Goal: Use online tool/utility: Utilize a website feature to perform a specific function

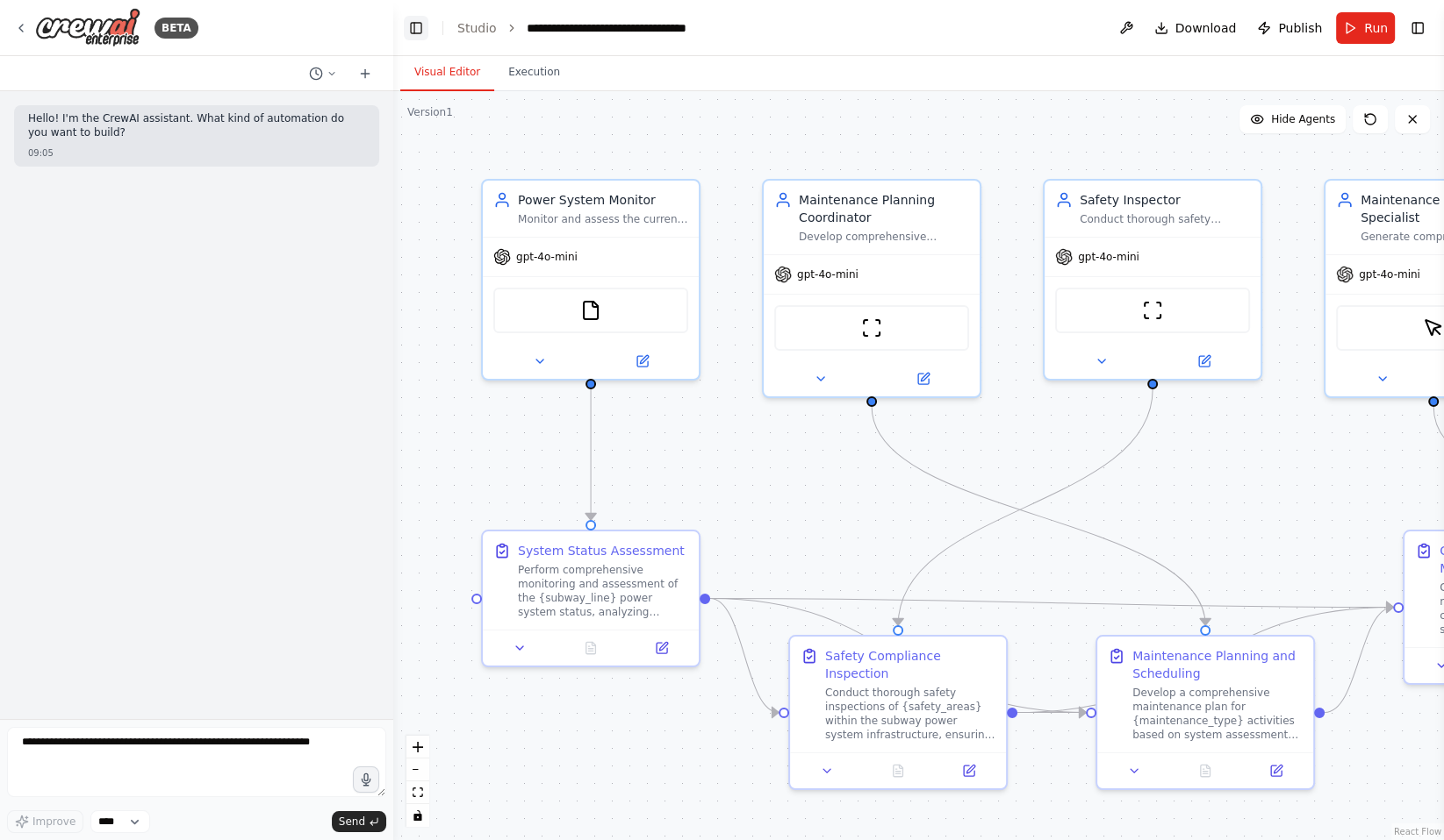
click at [412, 28] on button "Toggle Left Sidebar" at bounding box center [416, 29] width 25 height 25
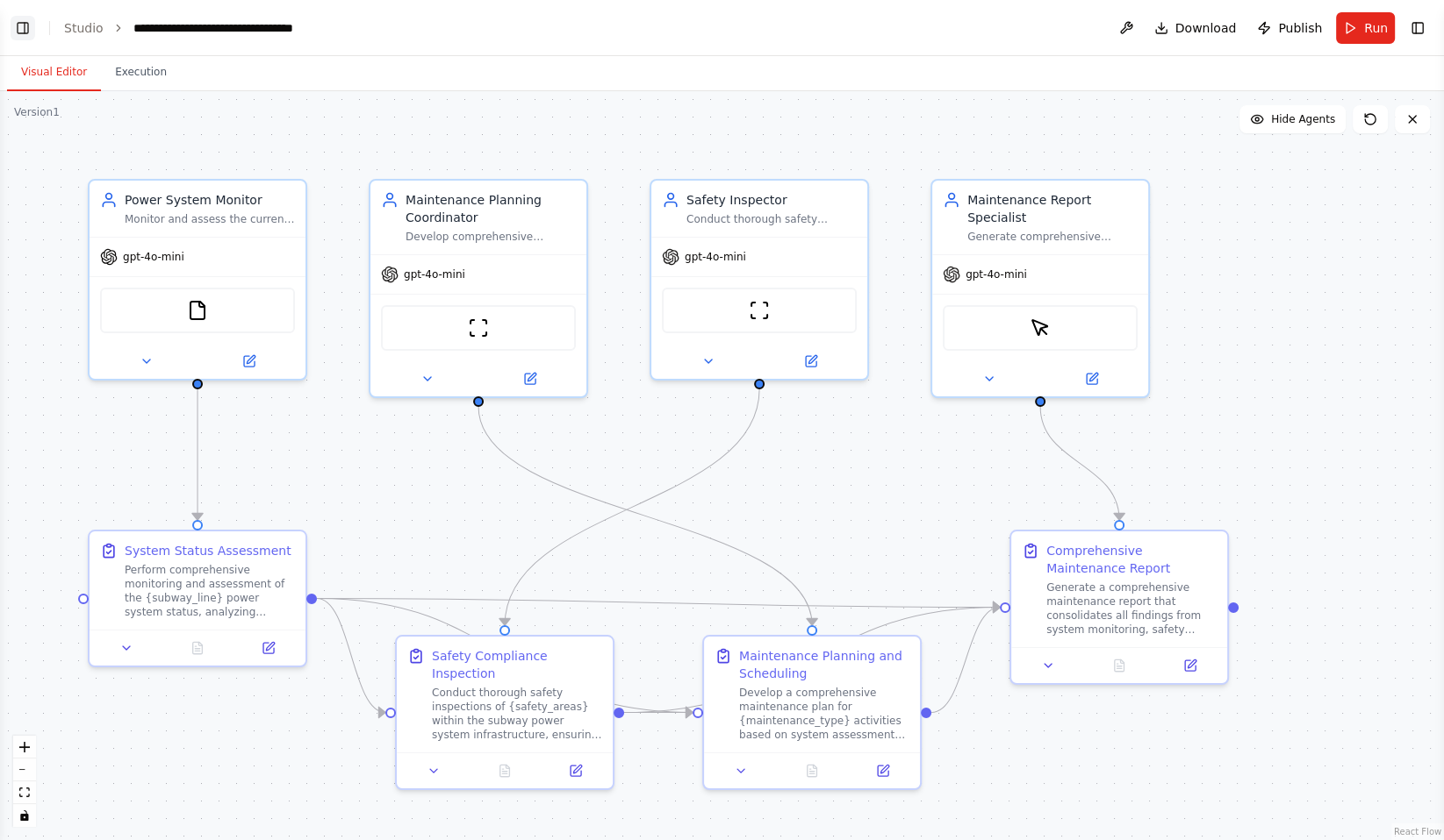
click at [24, 30] on button "Toggle Left Sidebar" at bounding box center [23, 29] width 25 height 25
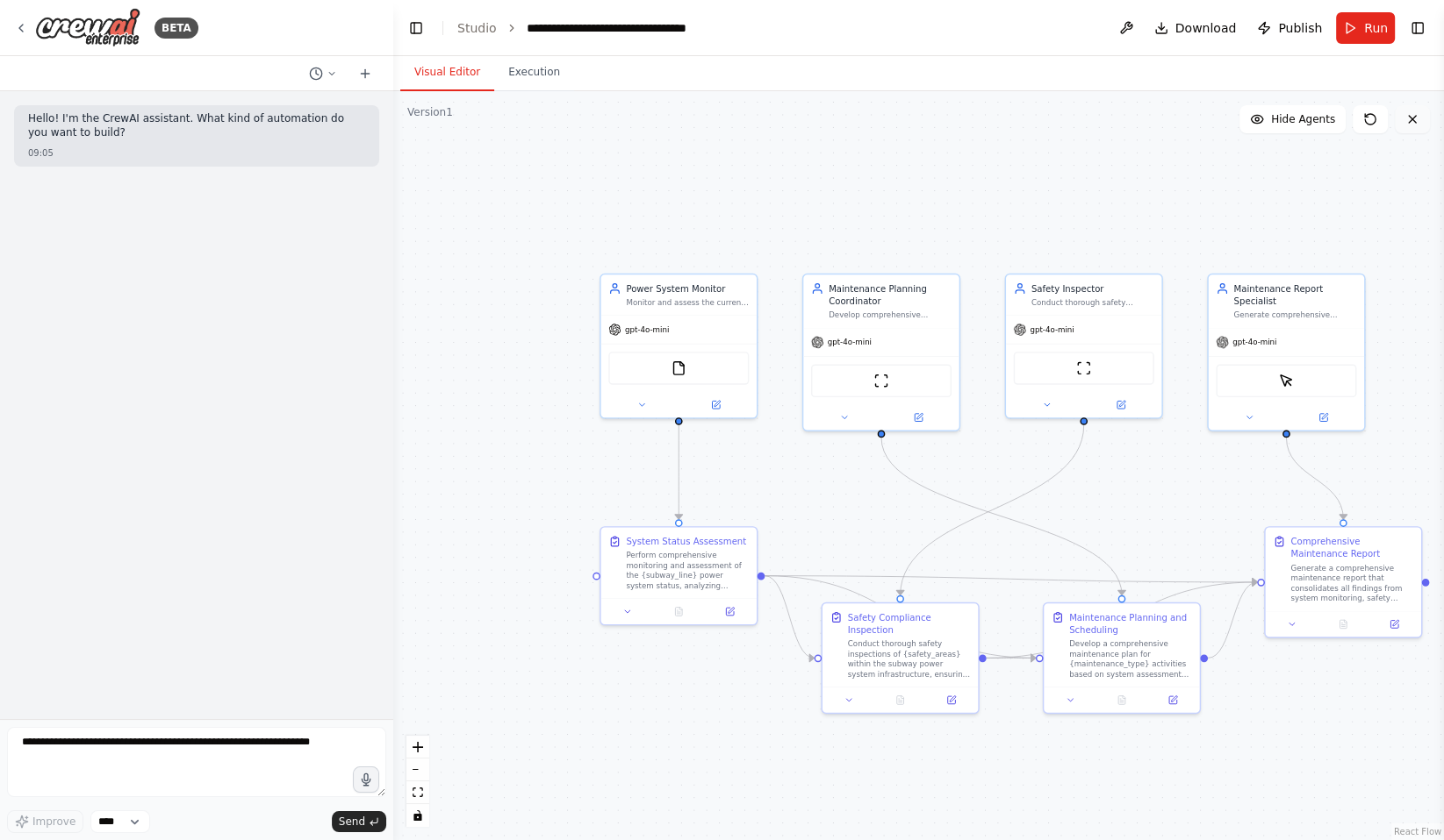
click at [1413, 129] on button at bounding box center [1412, 118] width 35 height 28
click at [1412, 116] on icon at bounding box center [1412, 119] width 14 height 14
click at [1415, 127] on button at bounding box center [1412, 118] width 35 height 28
click at [470, 326] on div ".deletable-edge-delete-btn { width: 20px; height: 20px; border: 0px solid #ffff…" at bounding box center [918, 466] width 1050 height 749
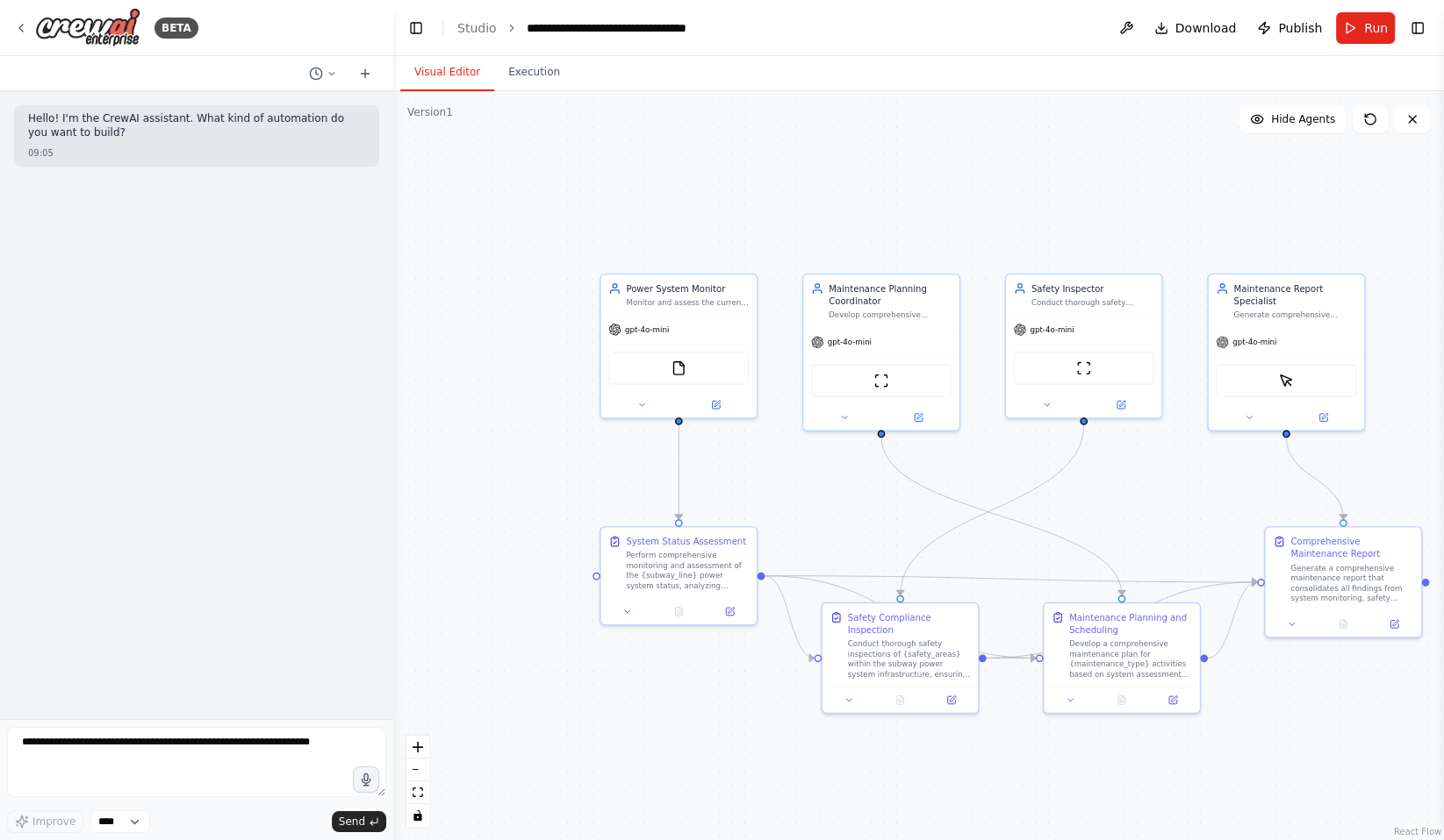
click at [433, 113] on div "Version 1" at bounding box center [430, 112] width 46 height 14
click at [458, 389] on div ".deletable-edge-delete-btn { width: 20px; height: 20px; border: 0px solid #ffff…" at bounding box center [918, 466] width 1050 height 749
click at [421, 749] on icon "zoom in" at bounding box center [417, 747] width 10 height 10
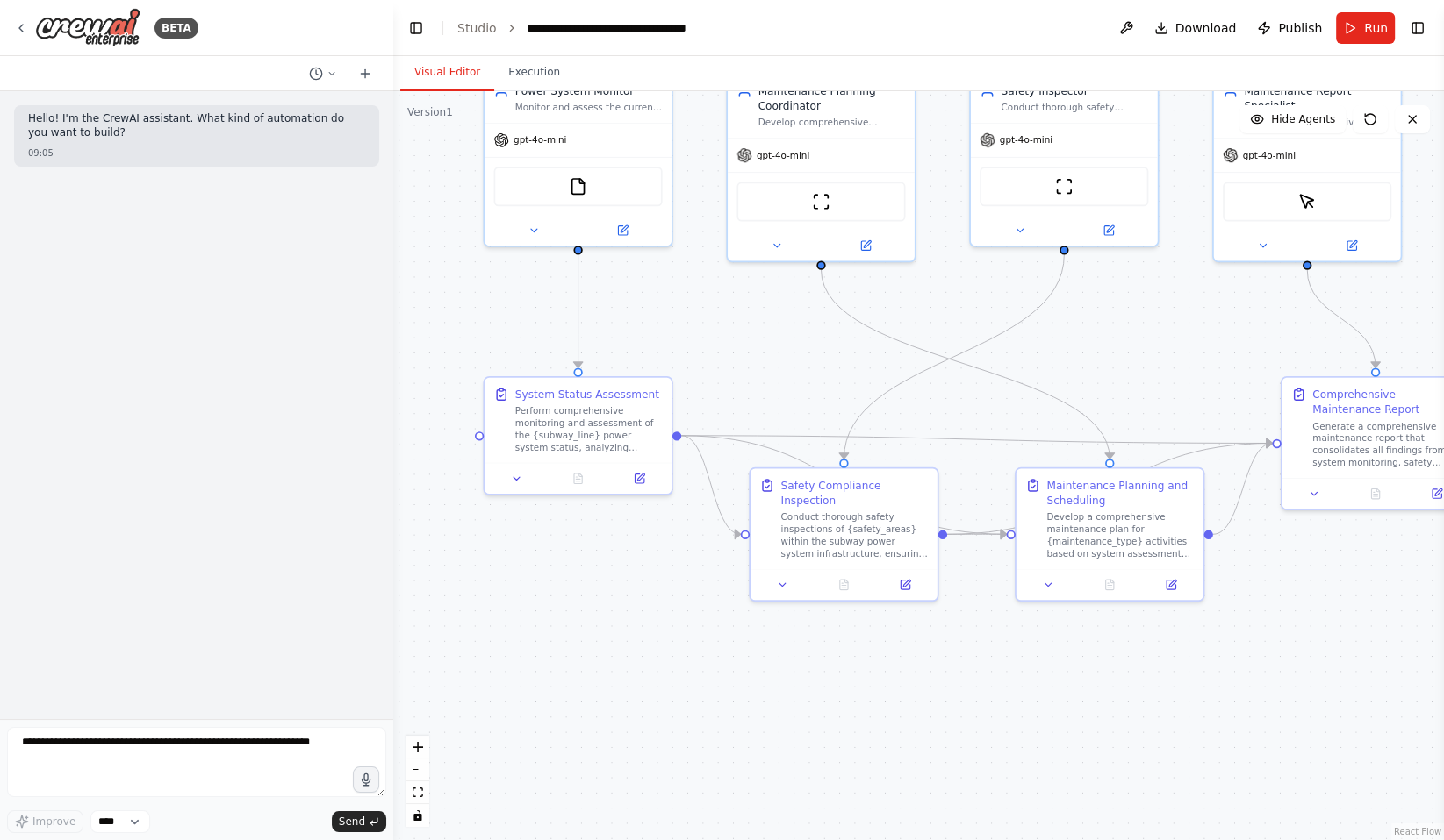
drag, startPoint x: 556, startPoint y: 695, endPoint x: 504, endPoint y: 533, distance: 170.1
click at [504, 533] on div ".deletable-edge-delete-btn { width: 20px; height: 20px; border: 0px solid #ffff…" at bounding box center [918, 466] width 1050 height 749
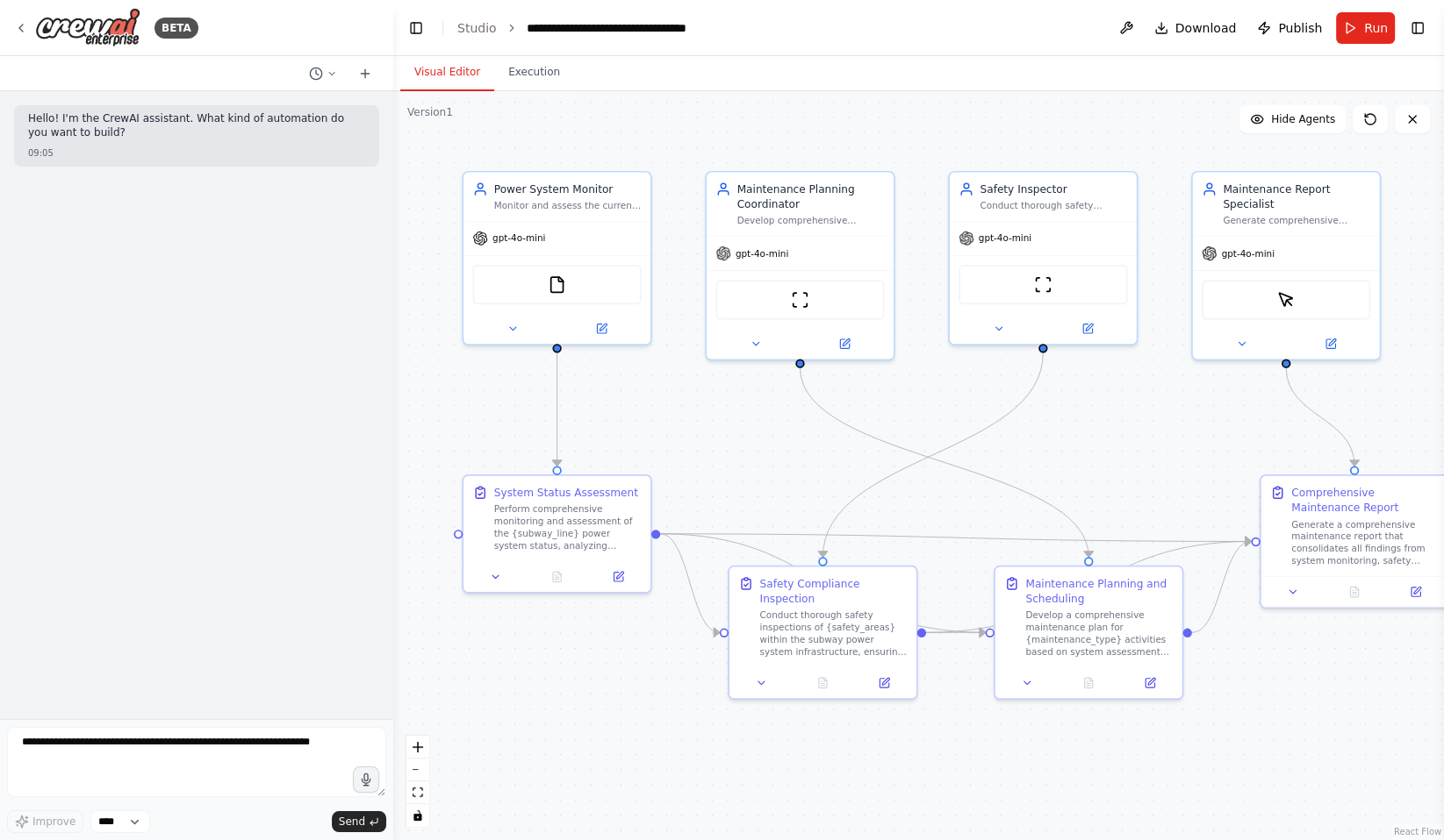
drag, startPoint x: 518, startPoint y: 551, endPoint x: 497, endPoint y: 649, distance: 100.2
click at [497, 649] on div ".deletable-edge-delete-btn { width: 20px; height: 20px; border: 0px solid #ffff…" at bounding box center [918, 466] width 1050 height 749
click at [1134, 31] on button at bounding box center [1125, 28] width 28 height 31
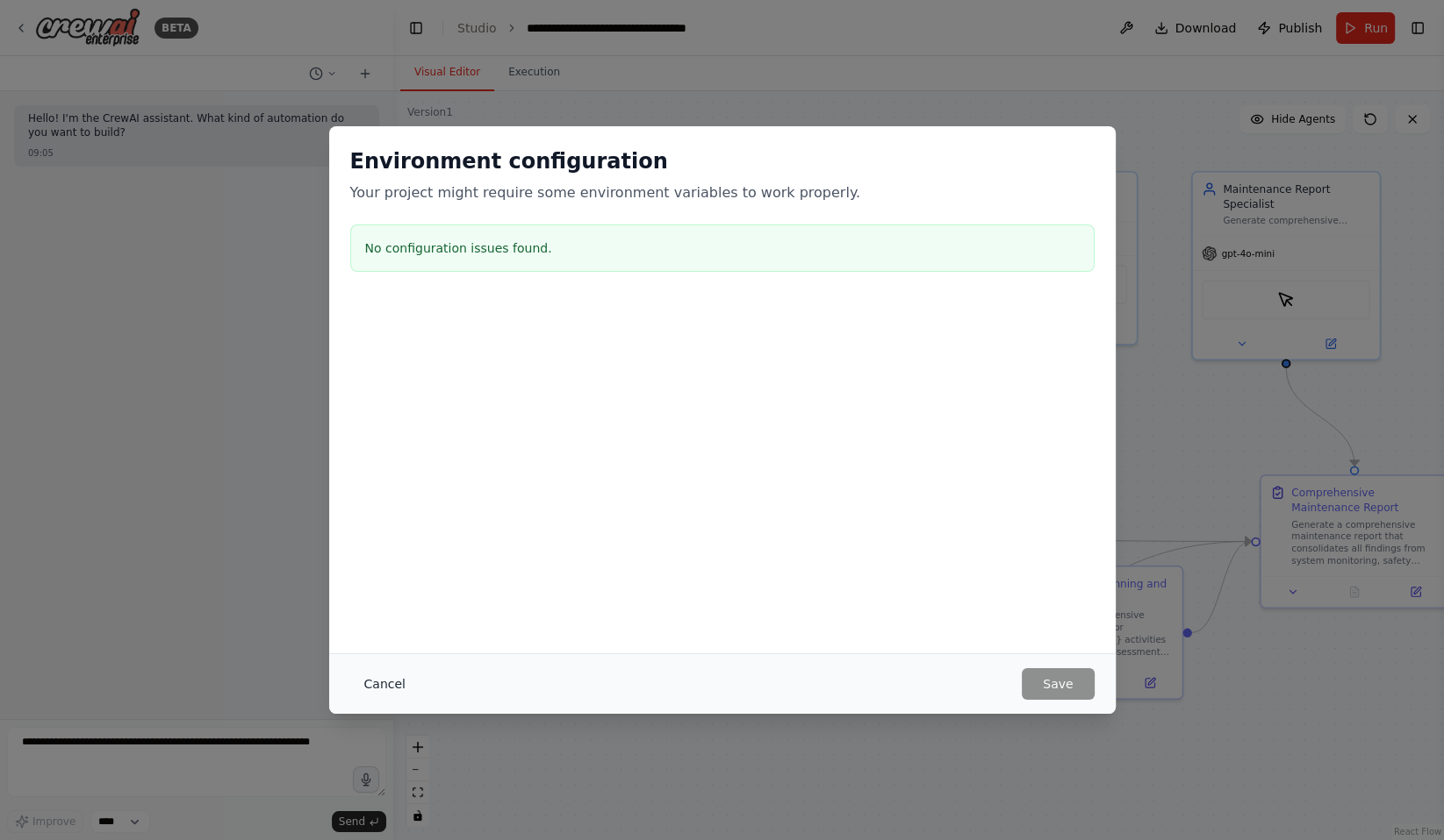
click at [383, 686] on button "Cancel" at bounding box center [384, 684] width 70 height 31
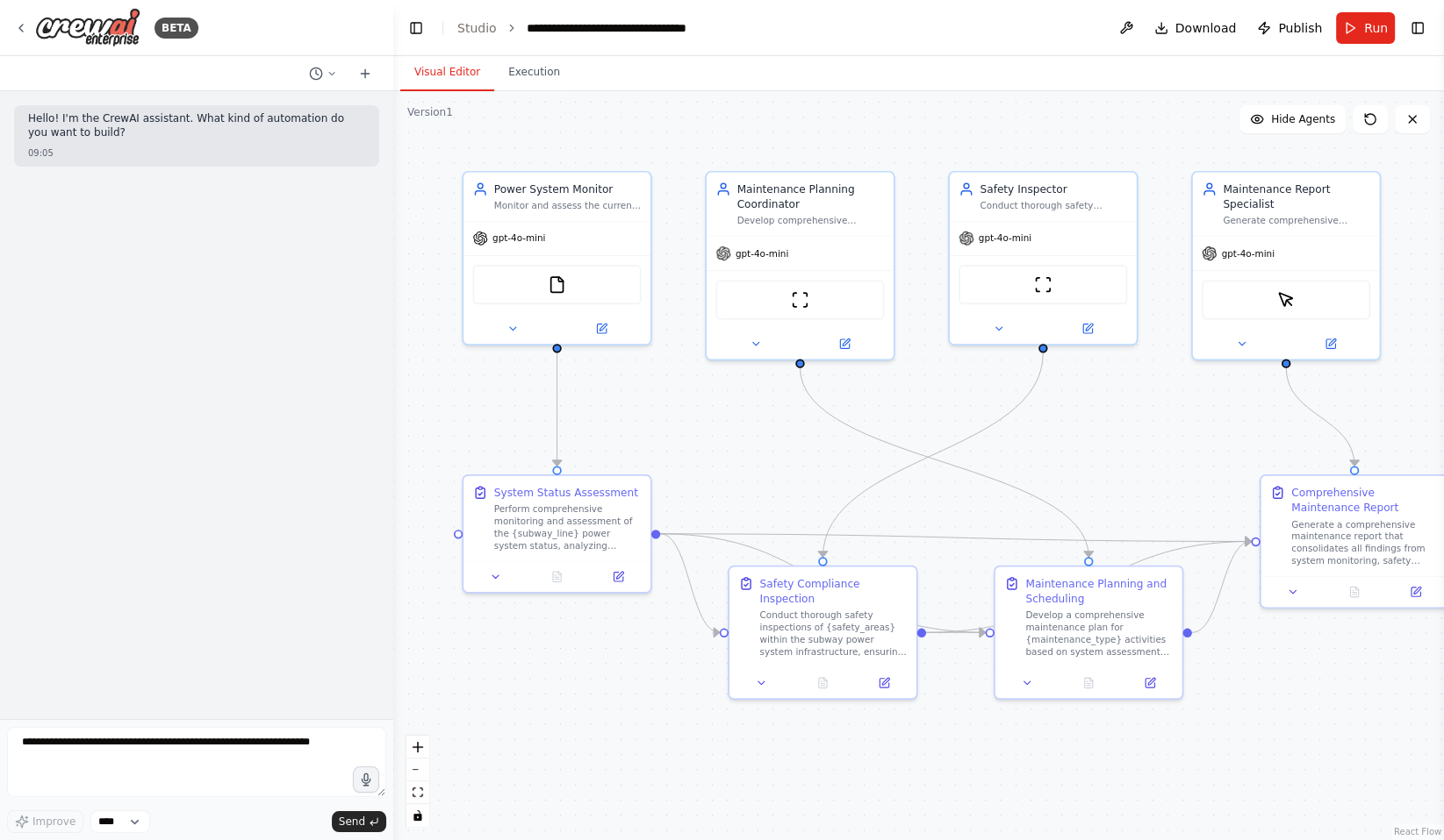
click at [123, 369] on div "Hello! I'm the CrewAI assistant. What kind of automation do you want to build? …" at bounding box center [196, 405] width 393 height 628
click at [24, 23] on icon at bounding box center [21, 28] width 14 height 14
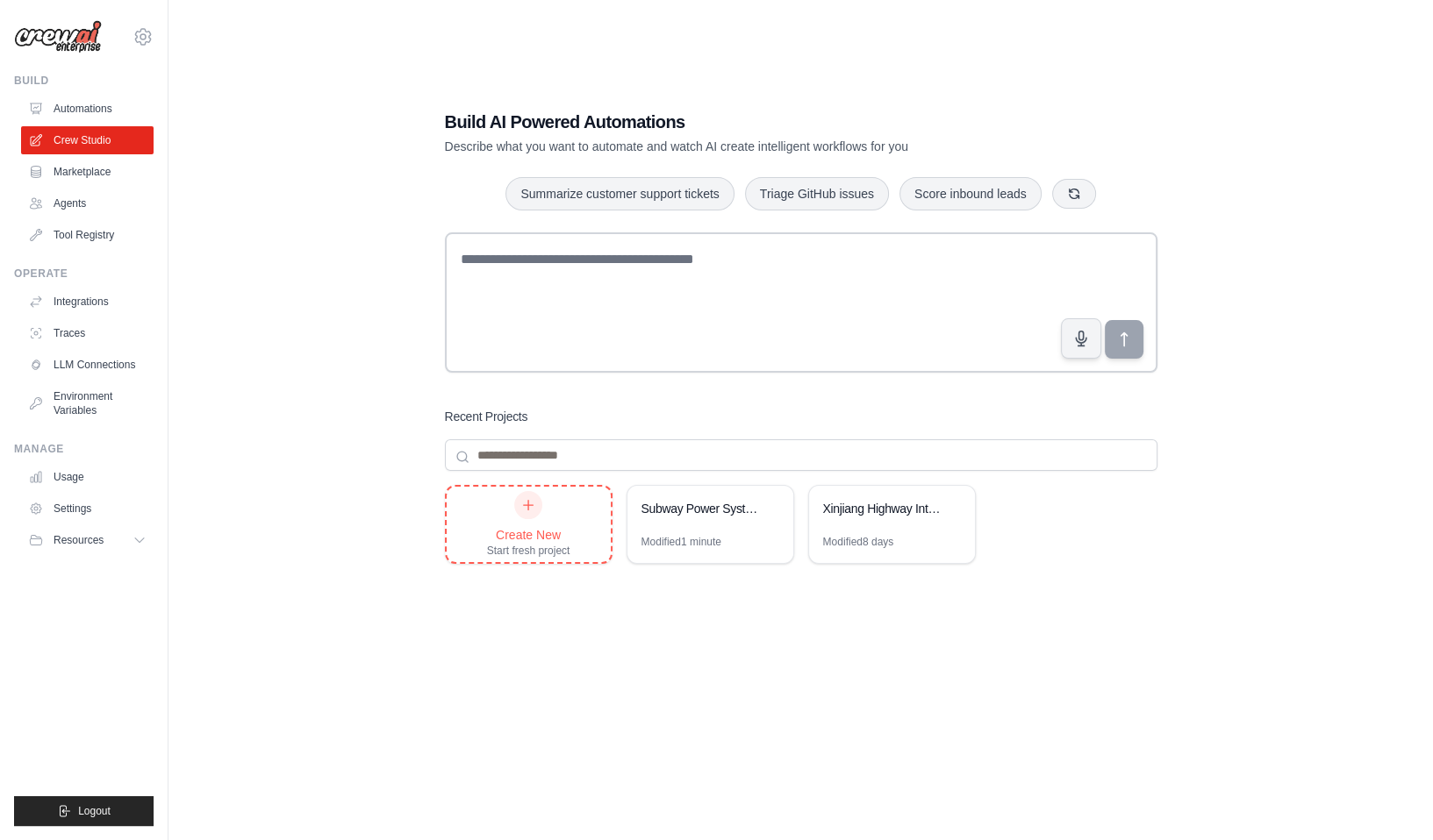
click at [537, 547] on div "Start fresh project" at bounding box center [528, 550] width 83 height 14
